Goal: Transaction & Acquisition: Purchase product/service

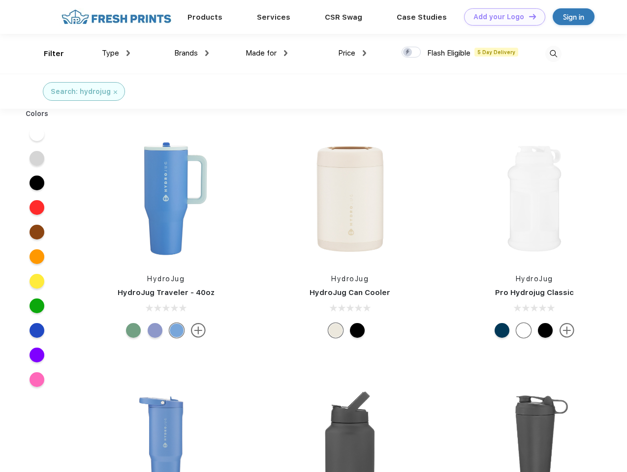
click at [501, 17] on link "Add your Logo Design Tool" at bounding box center [504, 16] width 81 height 17
click at [0, 0] on div "Design Tool" at bounding box center [0, 0] width 0 height 0
click at [528, 16] on link "Add your Logo Design Tool" at bounding box center [504, 16] width 81 height 17
click at [47, 54] on div "Filter" at bounding box center [54, 53] width 20 height 11
click at [116, 53] on span "Type" at bounding box center [110, 53] width 17 height 9
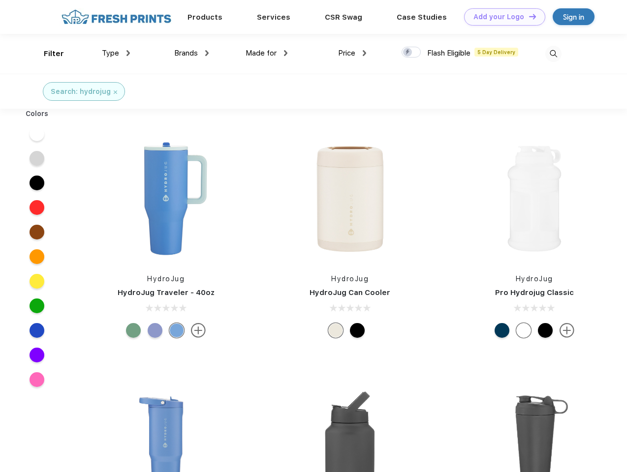
click at [191, 53] on span "Brands" at bounding box center [186, 53] width 24 height 9
click at [267, 53] on span "Made for" at bounding box center [260, 53] width 31 height 9
click at [352, 53] on span "Price" at bounding box center [346, 53] width 17 height 9
click at [411, 53] on div at bounding box center [410, 52] width 19 height 11
click at [408, 53] on input "checkbox" at bounding box center [404, 49] width 6 height 6
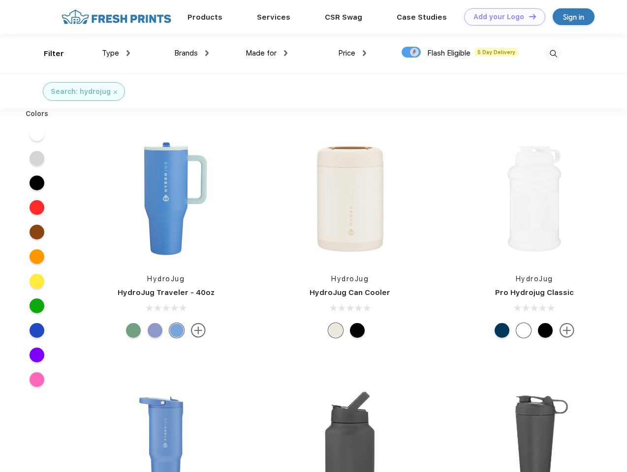
click at [553, 54] on img at bounding box center [553, 54] width 16 height 16
